Goal: Task Accomplishment & Management: Complete application form

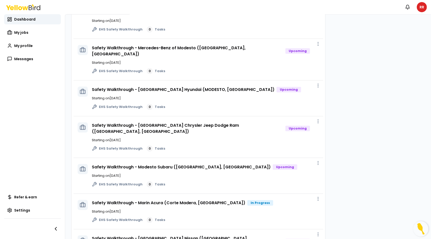
scroll to position [147, 0]
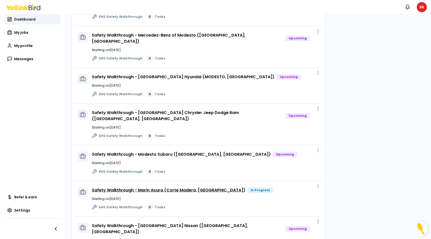
click at [170, 187] on link "Safety Walkthrough - Marin Acura (Corte Madera, [GEOGRAPHIC_DATA])" at bounding box center [169, 190] width 154 height 6
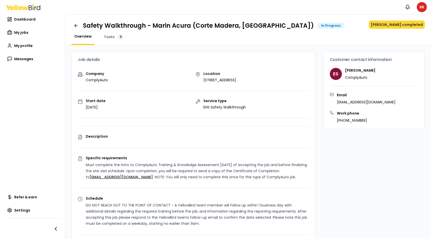
click at [394, 22] on button "[PERSON_NAME] completed" at bounding box center [397, 25] width 56 height 8
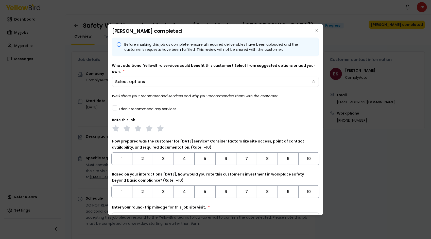
click at [114, 107] on button "I don't recommend any services." at bounding box center [114, 107] width 5 height 5
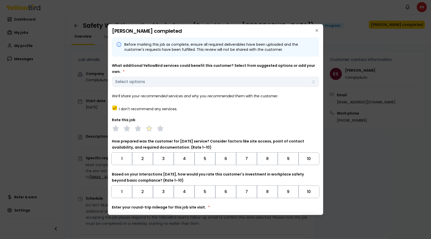
click at [152, 130] on icon at bounding box center [149, 128] width 7 height 7
click at [282, 158] on button "9" at bounding box center [288, 158] width 21 height 13
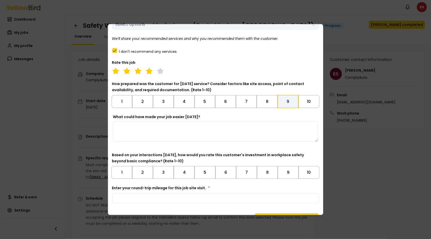
scroll to position [69, 0]
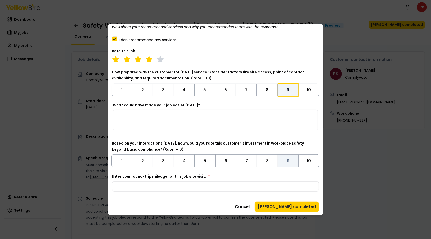
click at [284, 162] on button "9" at bounding box center [288, 160] width 21 height 13
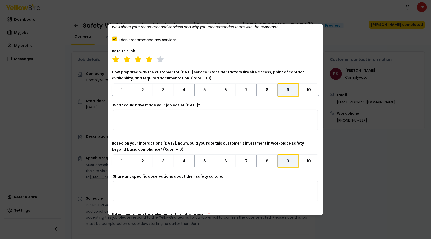
scroll to position [107, 0]
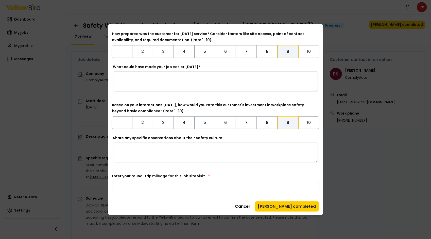
click at [144, 160] on textarea "Share any specific observations about their safety culture." at bounding box center [215, 152] width 205 height 20
click at [214, 182] on input "Enter your round-trip mileage for this job site visit. *" at bounding box center [215, 186] width 207 height 10
type input "***"
click at [288, 205] on button "[PERSON_NAME] completed" at bounding box center [287, 206] width 64 height 10
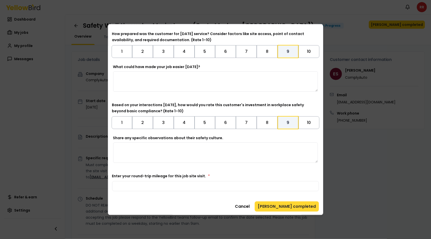
scroll to position [0, 0]
